Goal: Find specific page/section: Find specific page/section

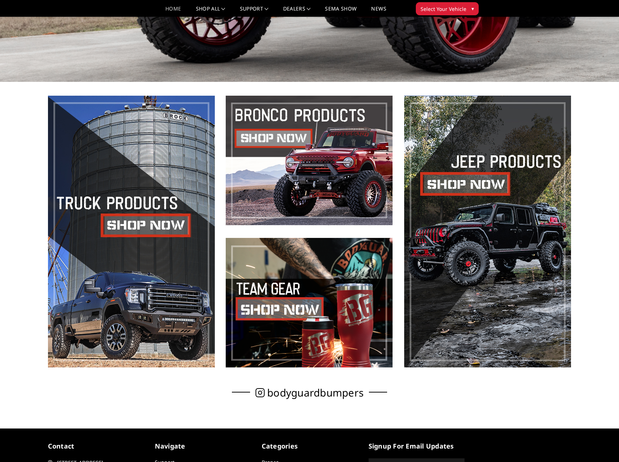
scroll to position [303, 0]
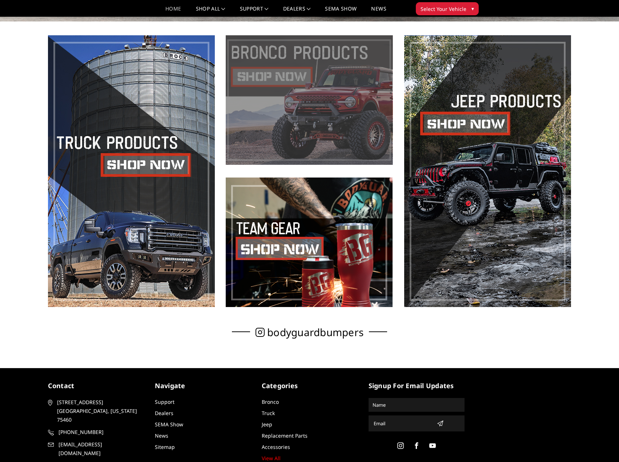
click at [320, 98] on span at bounding box center [309, 99] width 167 height 129
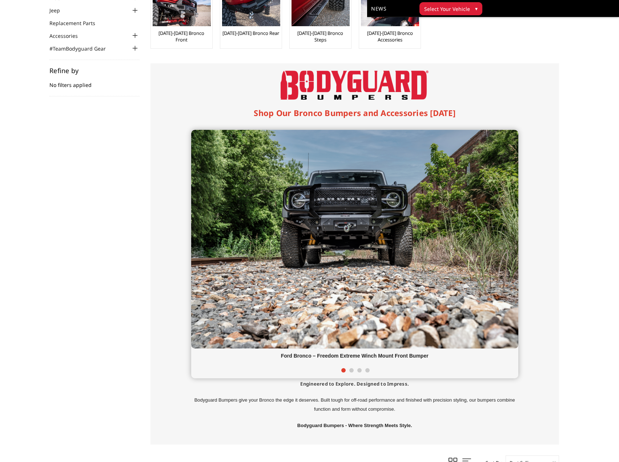
scroll to position [61, 0]
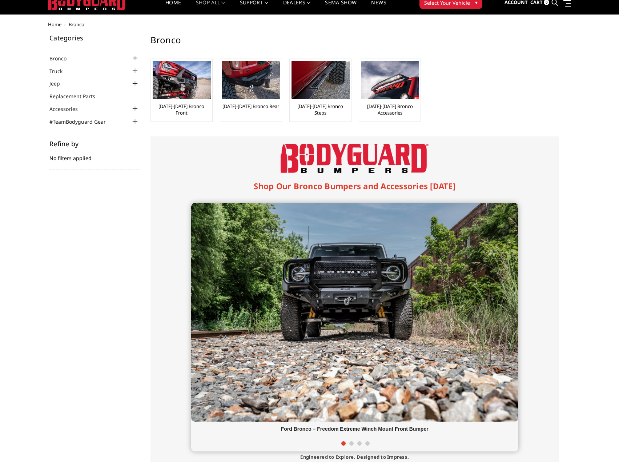
scroll to position [0, 0]
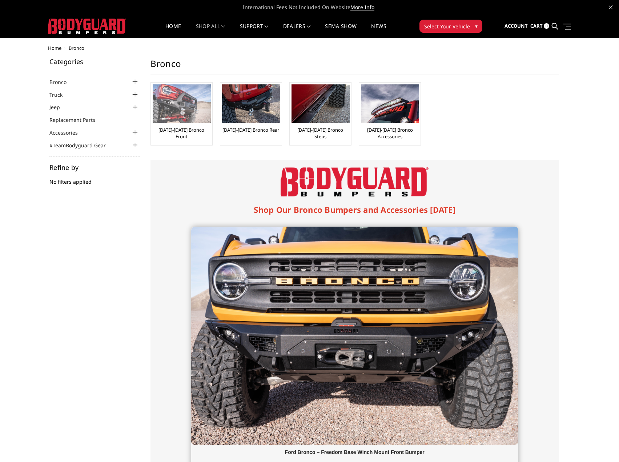
click at [170, 110] on img at bounding box center [182, 103] width 58 height 39
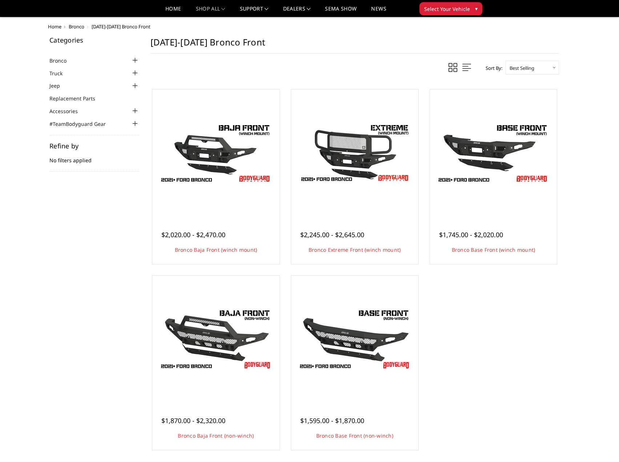
scroll to position [61, 0]
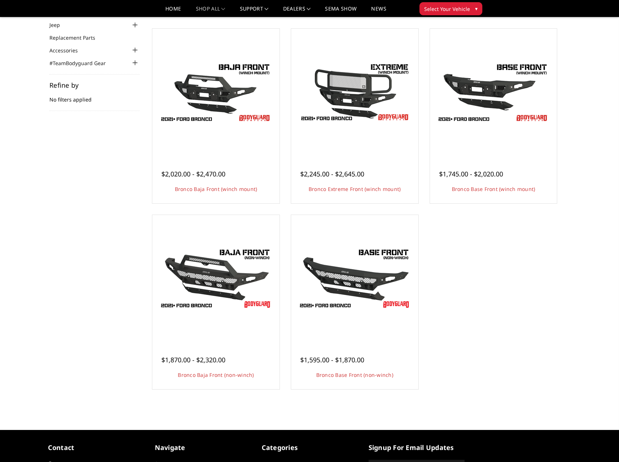
click at [92, 184] on div "Categories Bronco 2021-2025 Bronco Front 2021-2025 Bronco Rear 2021-2025 Bronco…" at bounding box center [309, 193] width 531 height 435
